Goal: Information Seeking & Learning: Learn about a topic

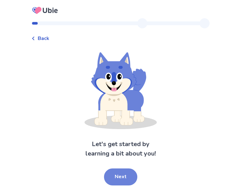
click at [115, 181] on button "Next" at bounding box center [120, 176] width 33 height 17
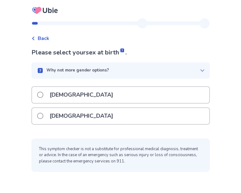
click at [42, 115] on span at bounding box center [40, 116] width 6 height 6
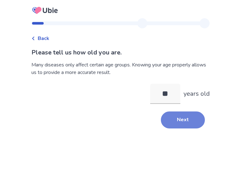
type input "**"
click at [164, 115] on button "Next" at bounding box center [183, 119] width 44 height 17
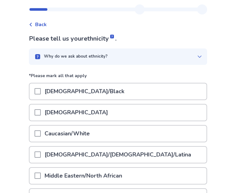
scroll to position [14, 0]
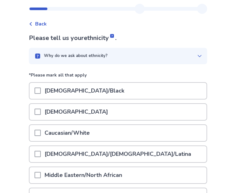
click at [84, 137] on p "Caucasian/White" at bounding box center [67, 133] width 53 height 16
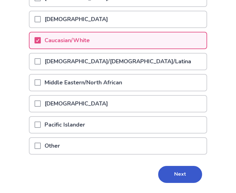
scroll to position [107, 0]
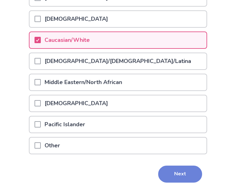
click at [164, 175] on button "Next" at bounding box center [180, 173] width 44 height 17
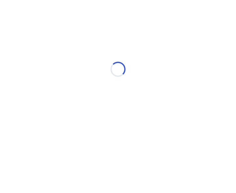
scroll to position [0, 0]
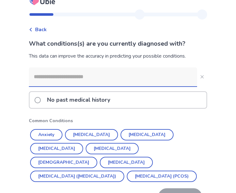
scroll to position [10, 0]
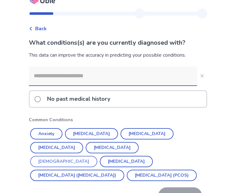
click at [93, 156] on button "[DEMOGRAPHIC_DATA]" at bounding box center [63, 161] width 67 height 11
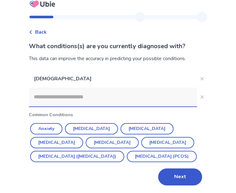
click at [93, 146] on div "[MEDICAL_DATA] Common Conditions Anxiety [MEDICAL_DATA] [MEDICAL_DATA] [MEDICAL…" at bounding box center [118, 127] width 179 height 115
click at [100, 123] on button "[MEDICAL_DATA]" at bounding box center [91, 128] width 53 height 11
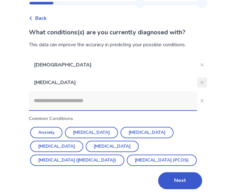
click at [201, 83] on button "Close" at bounding box center [202, 82] width 10 height 10
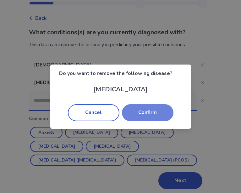
click at [146, 113] on button "Confirm" at bounding box center [148, 112] width 52 height 17
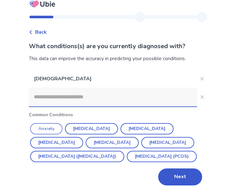
click at [56, 123] on button "Anxiety" at bounding box center [46, 128] width 32 height 11
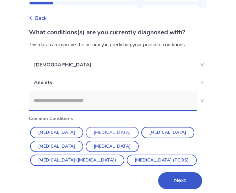
click at [106, 129] on button "[MEDICAL_DATA]" at bounding box center [112, 132] width 53 height 11
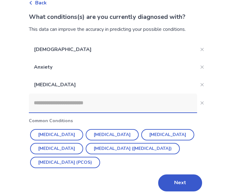
scroll to position [42, 0]
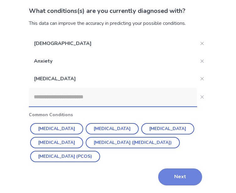
click at [168, 175] on button "Next" at bounding box center [180, 176] width 44 height 17
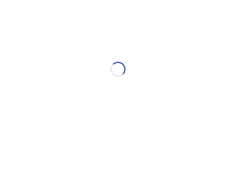
scroll to position [0, 0]
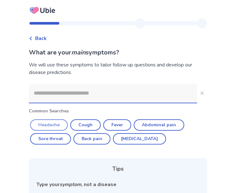
click at [52, 124] on button "Headache" at bounding box center [49, 124] width 38 height 11
type input "********"
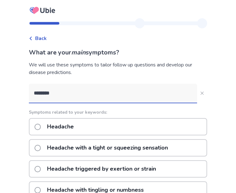
click at [34, 41] on div "Back" at bounding box center [38, 39] width 18 height 8
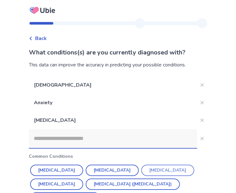
scroll to position [42, 0]
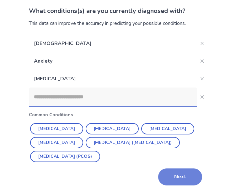
click at [175, 177] on button "Next" at bounding box center [180, 176] width 44 height 17
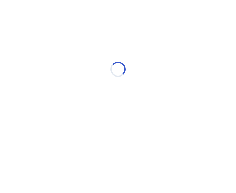
scroll to position [0, 0]
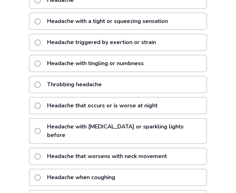
scroll to position [127, 0]
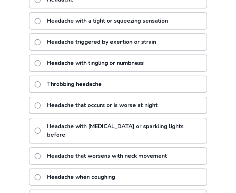
click at [80, 83] on p "Throbbing headache" at bounding box center [74, 84] width 62 height 16
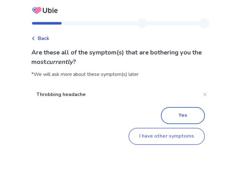
click at [150, 133] on button "I have other symptoms" at bounding box center [167, 136] width 76 height 17
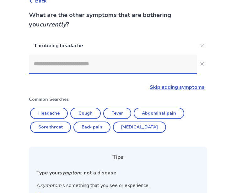
scroll to position [37, 0]
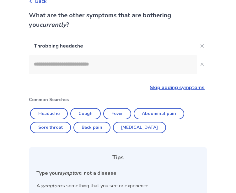
click at [104, 63] on input at bounding box center [113, 64] width 169 height 19
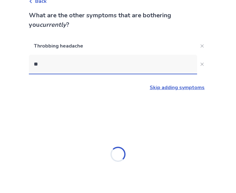
scroll to position [0, 0]
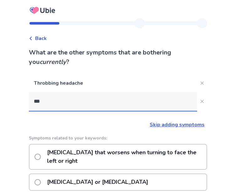
type input "****"
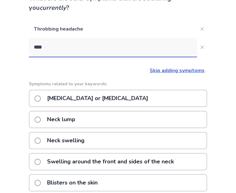
scroll to position [54, 0]
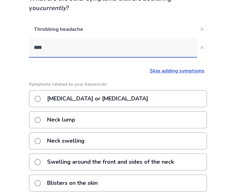
click at [98, 97] on p "[MEDICAL_DATA] or [MEDICAL_DATA]" at bounding box center [97, 99] width 109 height 16
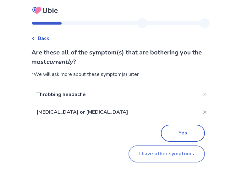
click at [138, 154] on button "I have other symptoms" at bounding box center [167, 153] width 76 height 17
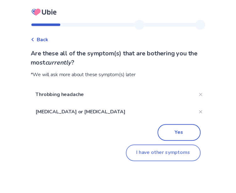
scroll to position [54, 0]
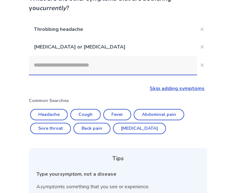
click at [88, 67] on input at bounding box center [113, 65] width 169 height 19
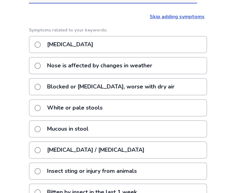
scroll to position [126, 0]
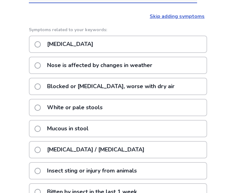
type input "******"
click at [104, 47] on div "[MEDICAL_DATA]" at bounding box center [118, 44] width 179 height 17
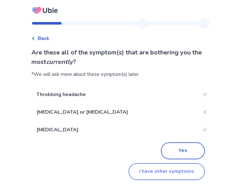
click at [135, 173] on button "I have other symptoms" at bounding box center [167, 171] width 76 height 17
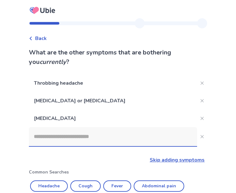
click at [66, 136] on input at bounding box center [113, 136] width 169 height 19
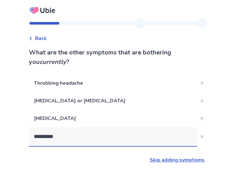
type input "**********"
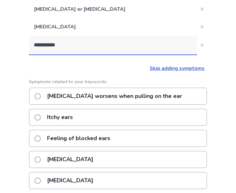
scroll to position [93, 0]
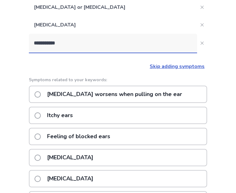
click at [78, 132] on p "Feeling of blocked ears" at bounding box center [78, 136] width 71 height 16
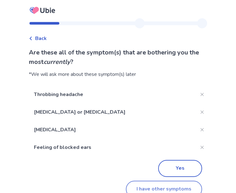
click at [143, 187] on button "I have other symptoms" at bounding box center [164, 188] width 76 height 17
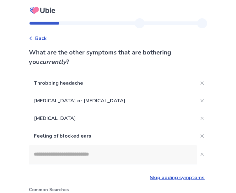
scroll to position [93, 0]
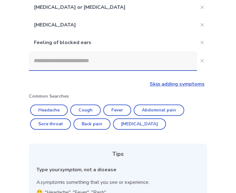
click at [84, 59] on input at bounding box center [113, 60] width 169 height 19
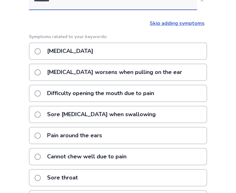
scroll to position [154, 0]
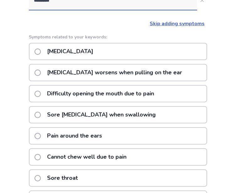
type input "********"
click at [80, 46] on div "[MEDICAL_DATA]" at bounding box center [118, 51] width 179 height 17
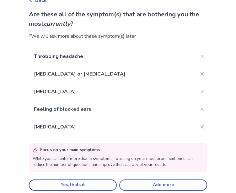
scroll to position [41, 0]
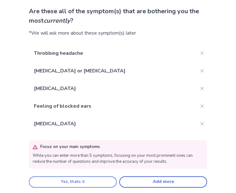
click at [106, 180] on button "Yes, thats it" at bounding box center [73, 181] width 88 height 11
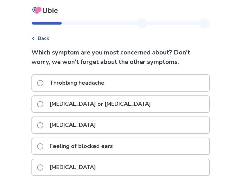
click at [89, 108] on p "[MEDICAL_DATA] or [MEDICAL_DATA]" at bounding box center [100, 104] width 109 height 16
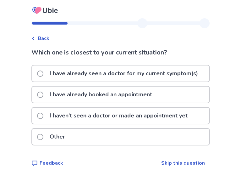
click at [90, 93] on p "I have already booked an appointment" at bounding box center [101, 94] width 110 height 16
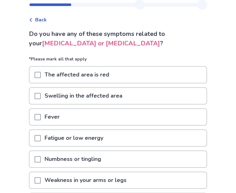
scroll to position [19, 0]
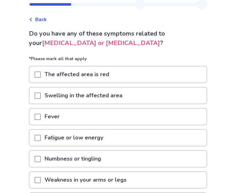
click at [90, 93] on p "Swelling in the affected area" at bounding box center [84, 95] width 86 height 16
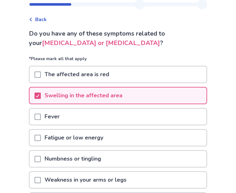
click at [83, 124] on div "Fever" at bounding box center [118, 116] width 177 height 16
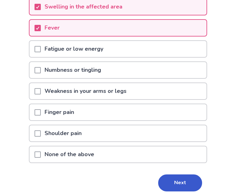
scroll to position [110, 0]
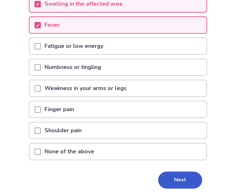
click at [77, 110] on p "Finger pain" at bounding box center [59, 109] width 37 height 16
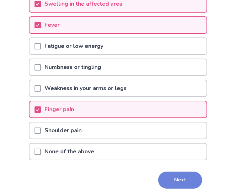
click at [168, 179] on button "Next" at bounding box center [180, 179] width 44 height 17
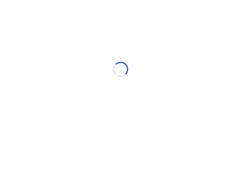
select select "*"
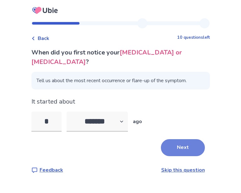
type input "*"
click at [182, 139] on button "Next" at bounding box center [183, 147] width 44 height 17
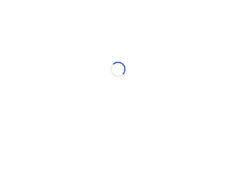
select select "*"
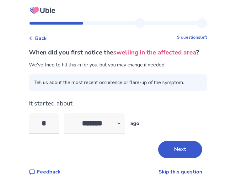
scroll to position [2, 0]
type input "*"
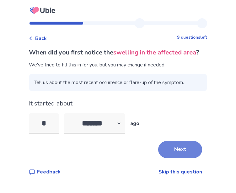
click at [175, 151] on button "Next" at bounding box center [180, 149] width 44 height 17
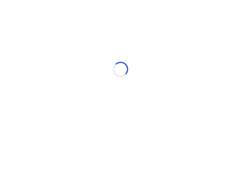
scroll to position [0, 0]
select select "*"
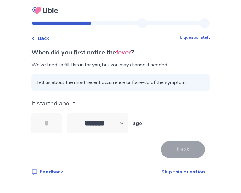
type input "*"
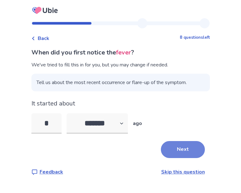
type input "*"
click at [184, 145] on button "Next" at bounding box center [183, 149] width 44 height 17
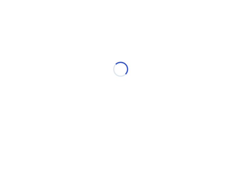
select select "*"
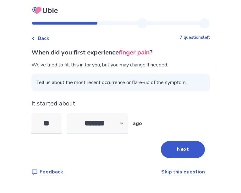
type input "*"
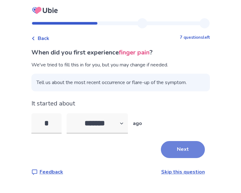
click at [178, 152] on button "Next" at bounding box center [183, 149] width 44 height 17
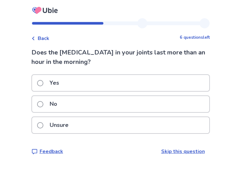
click at [124, 82] on div "Yes" at bounding box center [120, 83] width 177 height 16
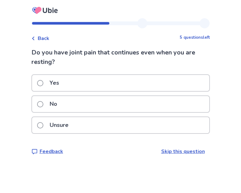
click at [137, 104] on div "No" at bounding box center [120, 104] width 177 height 16
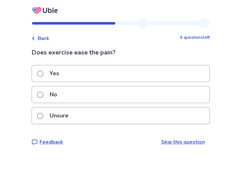
click at [116, 92] on div "No" at bounding box center [120, 94] width 177 height 16
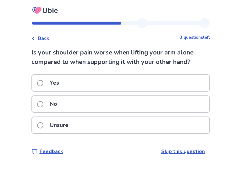
click at [116, 80] on div "Yes" at bounding box center [120, 83] width 177 height 16
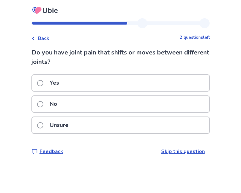
click at [103, 108] on div "No" at bounding box center [120, 104] width 177 height 16
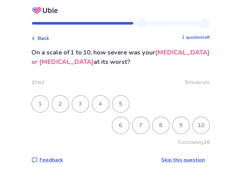
click at [126, 103] on div "5" at bounding box center [121, 104] width 16 height 16
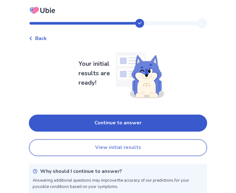
click at [97, 142] on button "View initial results" at bounding box center [118, 147] width 179 height 17
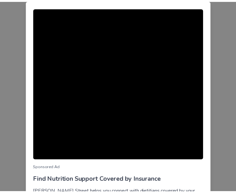
scroll to position [69, 0]
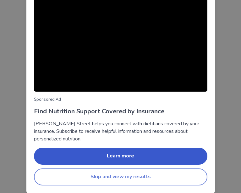
click at [131, 169] on button "Skip and view my results" at bounding box center [121, 176] width 174 height 17
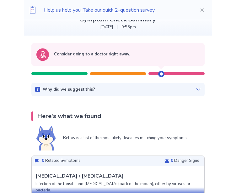
scroll to position [44, 0]
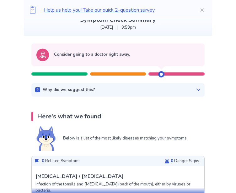
click at [84, 90] on p "Why did we suggest this?" at bounding box center [69, 90] width 53 height 6
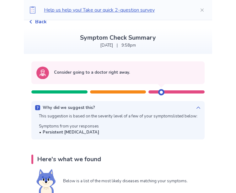
scroll to position [0, 0]
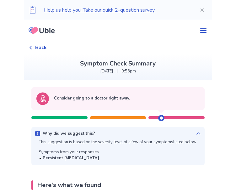
click at [41, 50] on span "Back" at bounding box center [41, 48] width 12 height 8
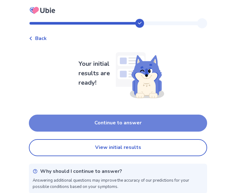
click at [98, 121] on button "Continue to answer" at bounding box center [118, 122] width 179 height 17
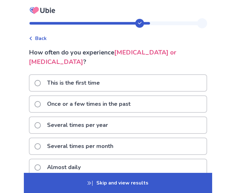
click at [98, 75] on p "This is the first time" at bounding box center [73, 83] width 60 height 16
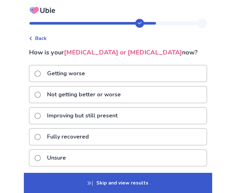
click at [98, 74] on div "Getting worse" at bounding box center [118, 73] width 177 height 16
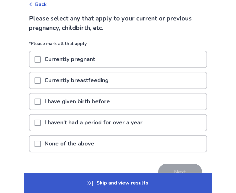
scroll to position [36, 0]
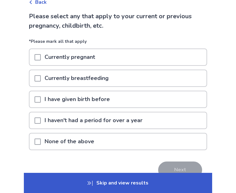
click at [87, 141] on p "None of the above" at bounding box center [69, 141] width 57 height 16
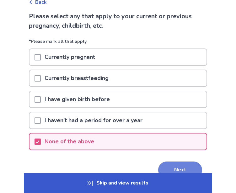
click at [158, 165] on button "Next" at bounding box center [180, 169] width 44 height 17
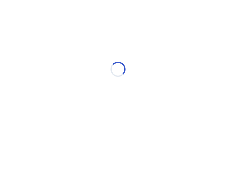
scroll to position [0, 0]
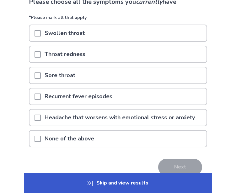
scroll to position [51, 0]
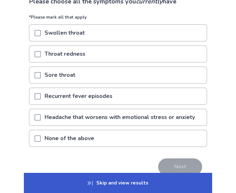
click at [77, 74] on p "Sore throat" at bounding box center [60, 75] width 38 height 16
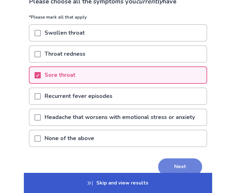
click at [167, 162] on button "Next" at bounding box center [180, 166] width 44 height 17
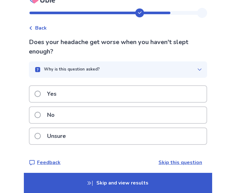
scroll to position [14, 0]
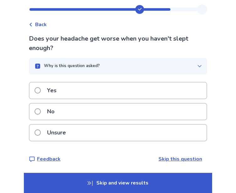
click at [151, 136] on div "Unsure" at bounding box center [118, 133] width 177 height 16
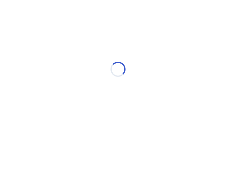
scroll to position [0, 0]
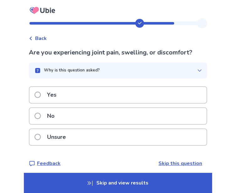
click at [137, 94] on div "Yes" at bounding box center [118, 95] width 177 height 16
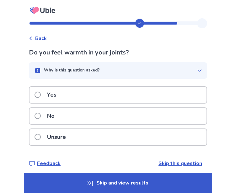
click at [114, 114] on div "No" at bounding box center [118, 116] width 177 height 16
click at [104, 94] on div "Yes" at bounding box center [118, 95] width 177 height 16
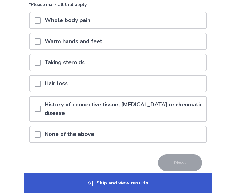
scroll to position [63, 0]
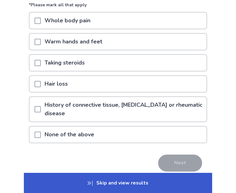
click at [70, 130] on p "None of the above" at bounding box center [69, 134] width 57 height 16
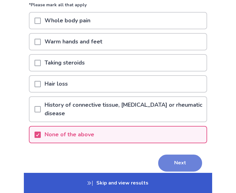
click at [160, 161] on button "Next" at bounding box center [180, 162] width 44 height 17
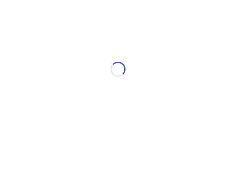
scroll to position [0, 0]
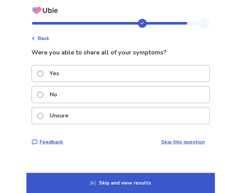
click at [149, 73] on div "Yes" at bounding box center [120, 73] width 177 height 16
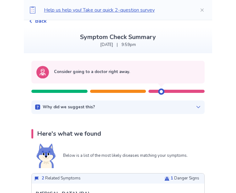
scroll to position [29, 0]
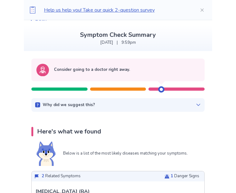
click at [135, 103] on div "Why did we suggest this?" at bounding box center [118, 105] width 166 height 6
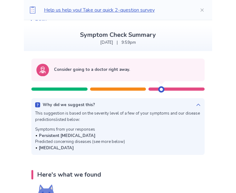
click at [135, 103] on div "Why did we suggest this?" at bounding box center [118, 105] width 166 height 6
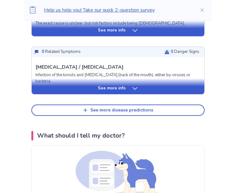
scroll to position [327, 0]
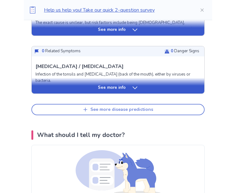
click at [134, 107] on div "See more disease predictions" at bounding box center [122, 109] width 63 height 5
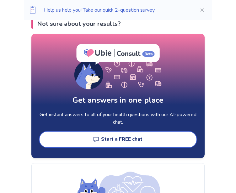
scroll to position [1070, 0]
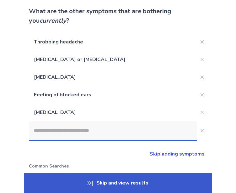
scroll to position [154, 0]
